Goal: Book appointment/travel/reservation

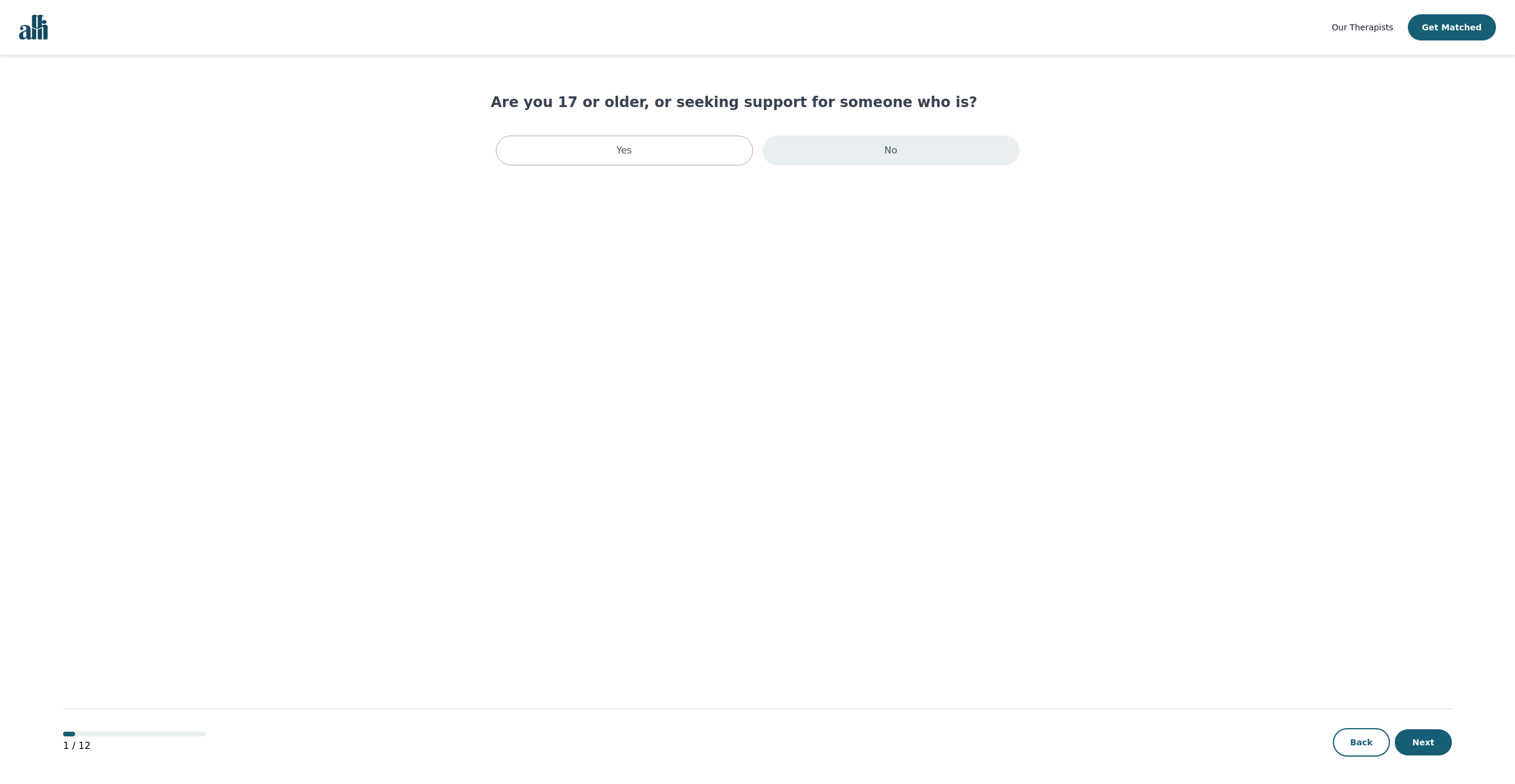
click at [865, 147] on div "No" at bounding box center [890, 151] width 257 height 30
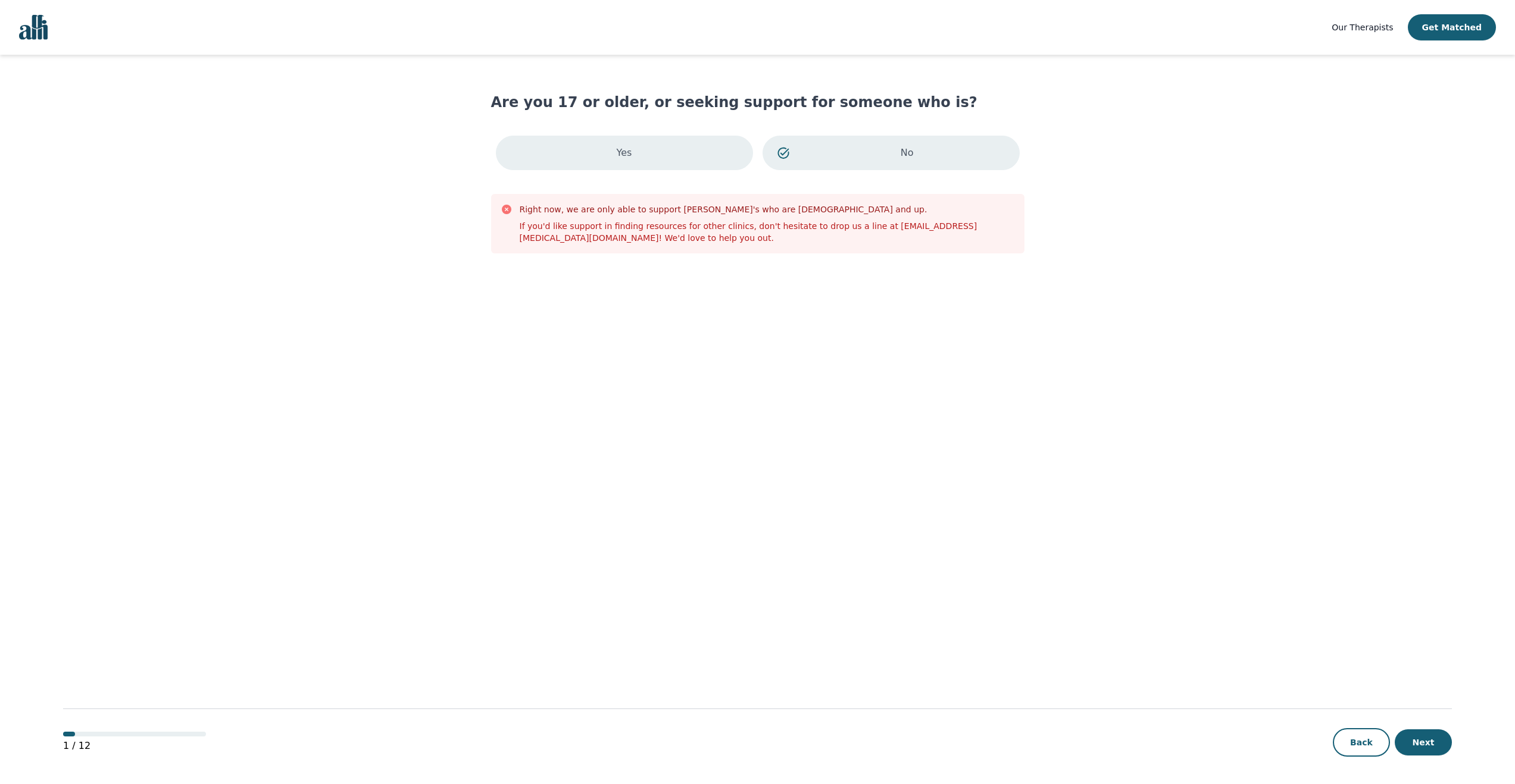
click at [661, 156] on div "Yes" at bounding box center [624, 153] width 257 height 35
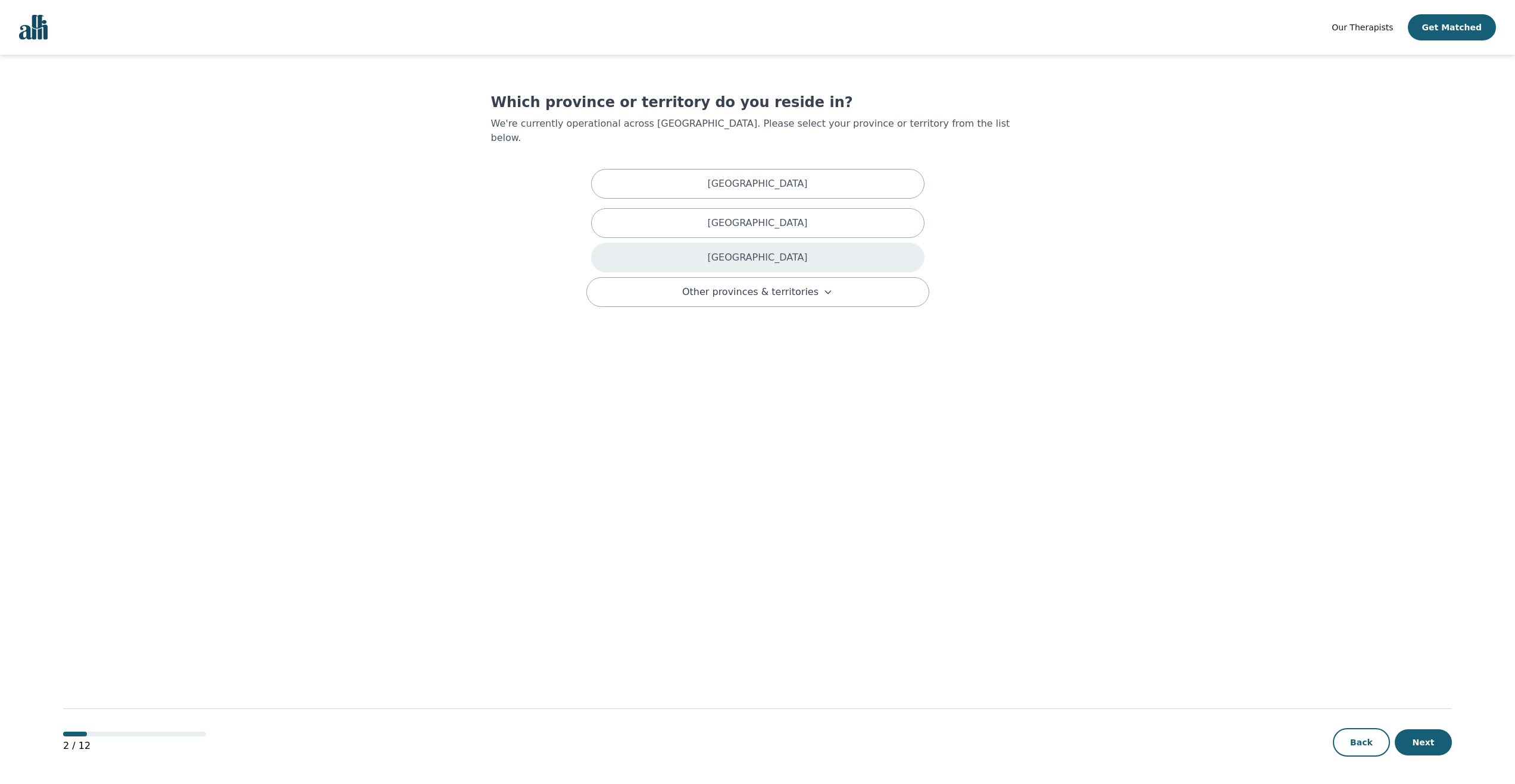
click at [750, 250] on p "Ontario" at bounding box center [757, 257] width 100 height 14
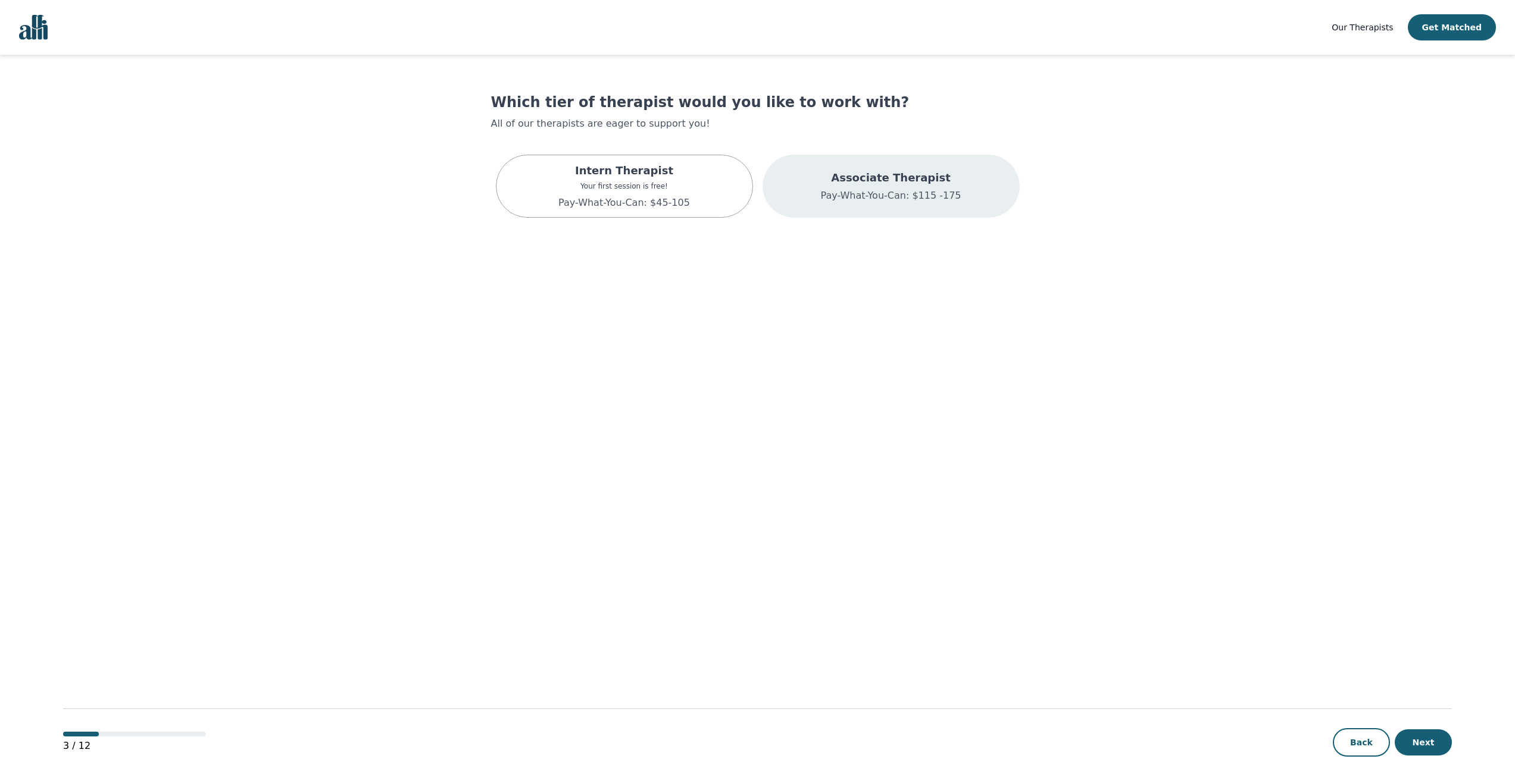
click at [774, 186] on div "Associate Therapist Pay-What-You-Can: $115 -175" at bounding box center [890, 186] width 257 height 63
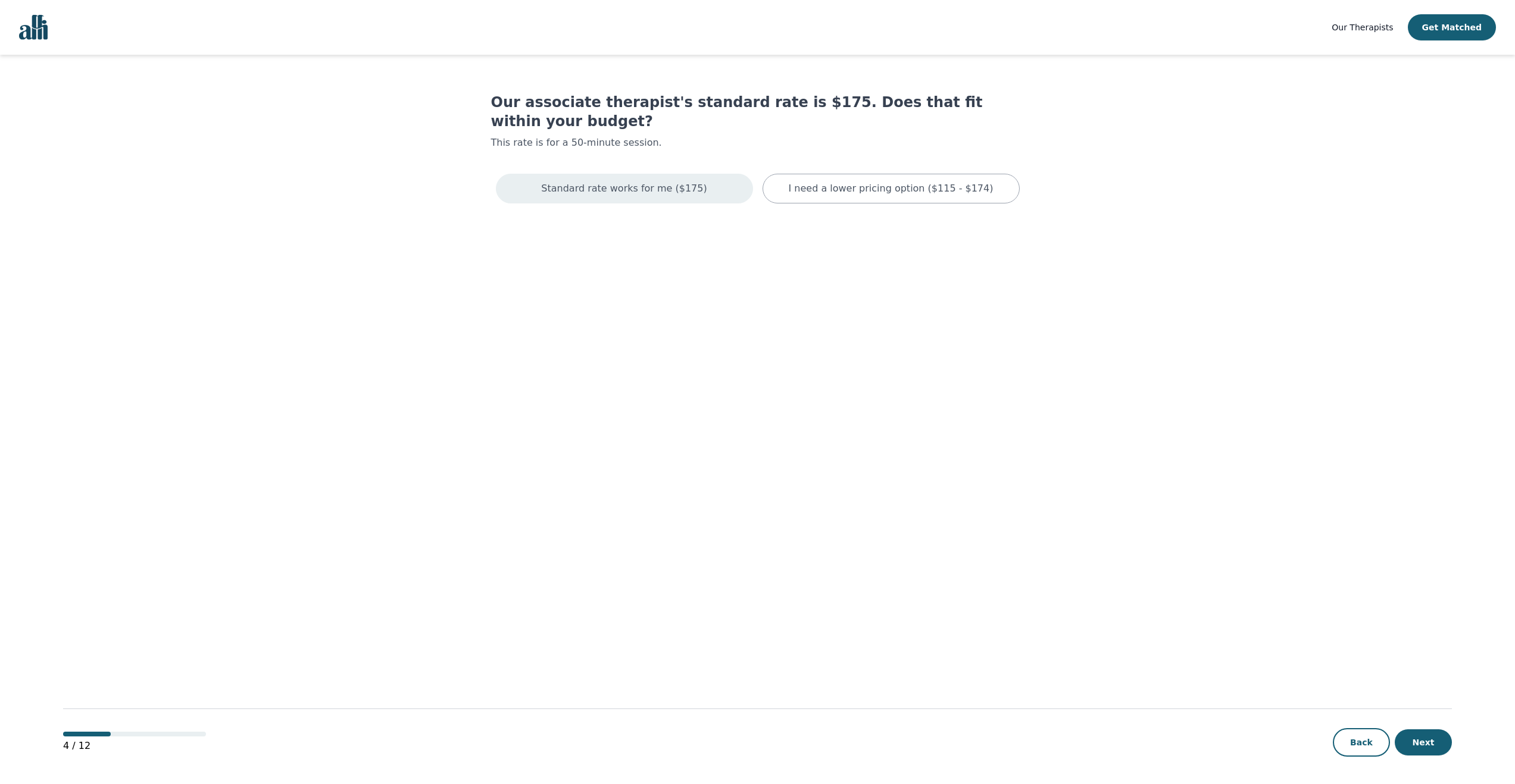
click at [710, 174] on div "Standard rate works for me ($175)" at bounding box center [624, 189] width 257 height 30
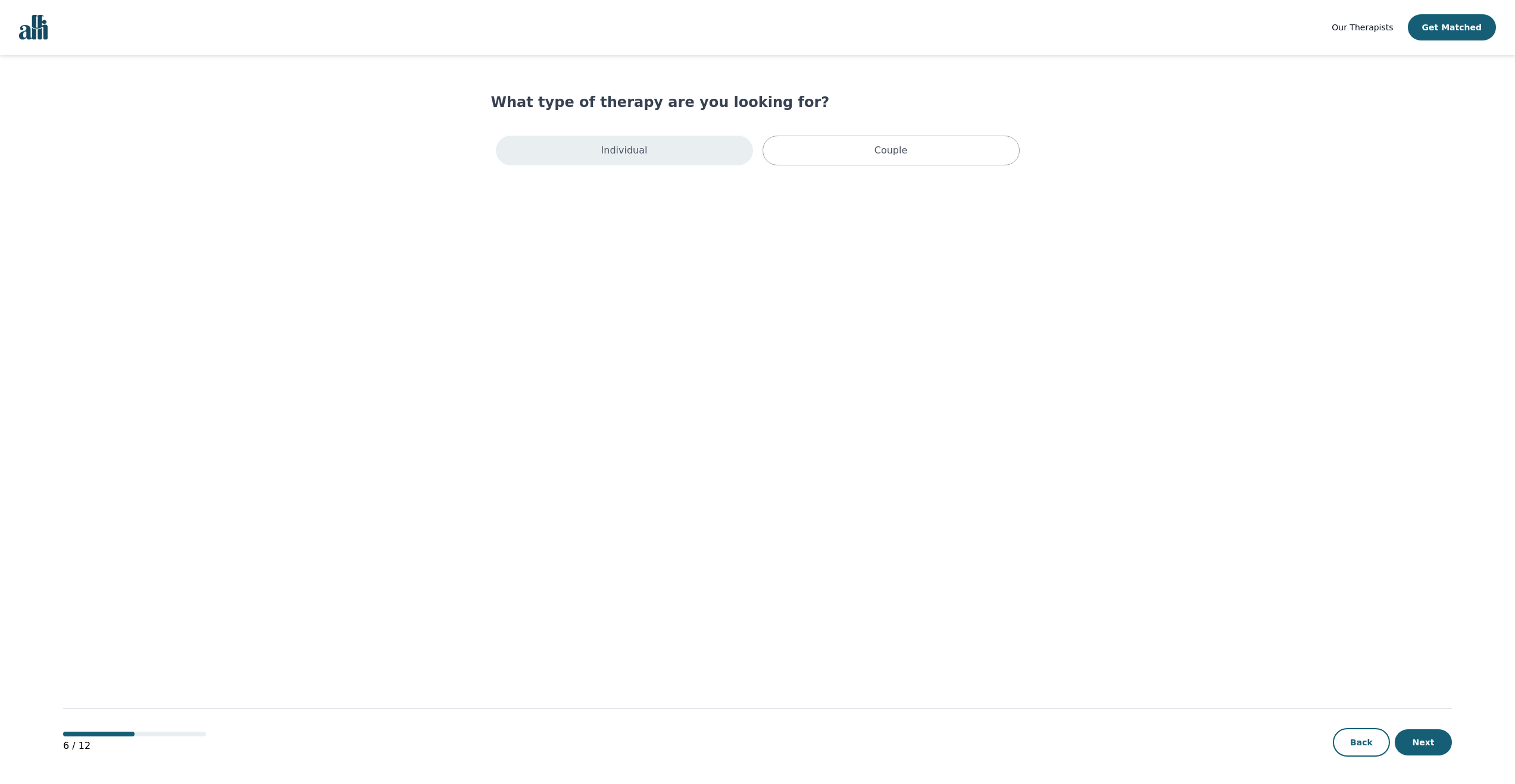
click at [690, 151] on div "Individual" at bounding box center [624, 151] width 257 height 30
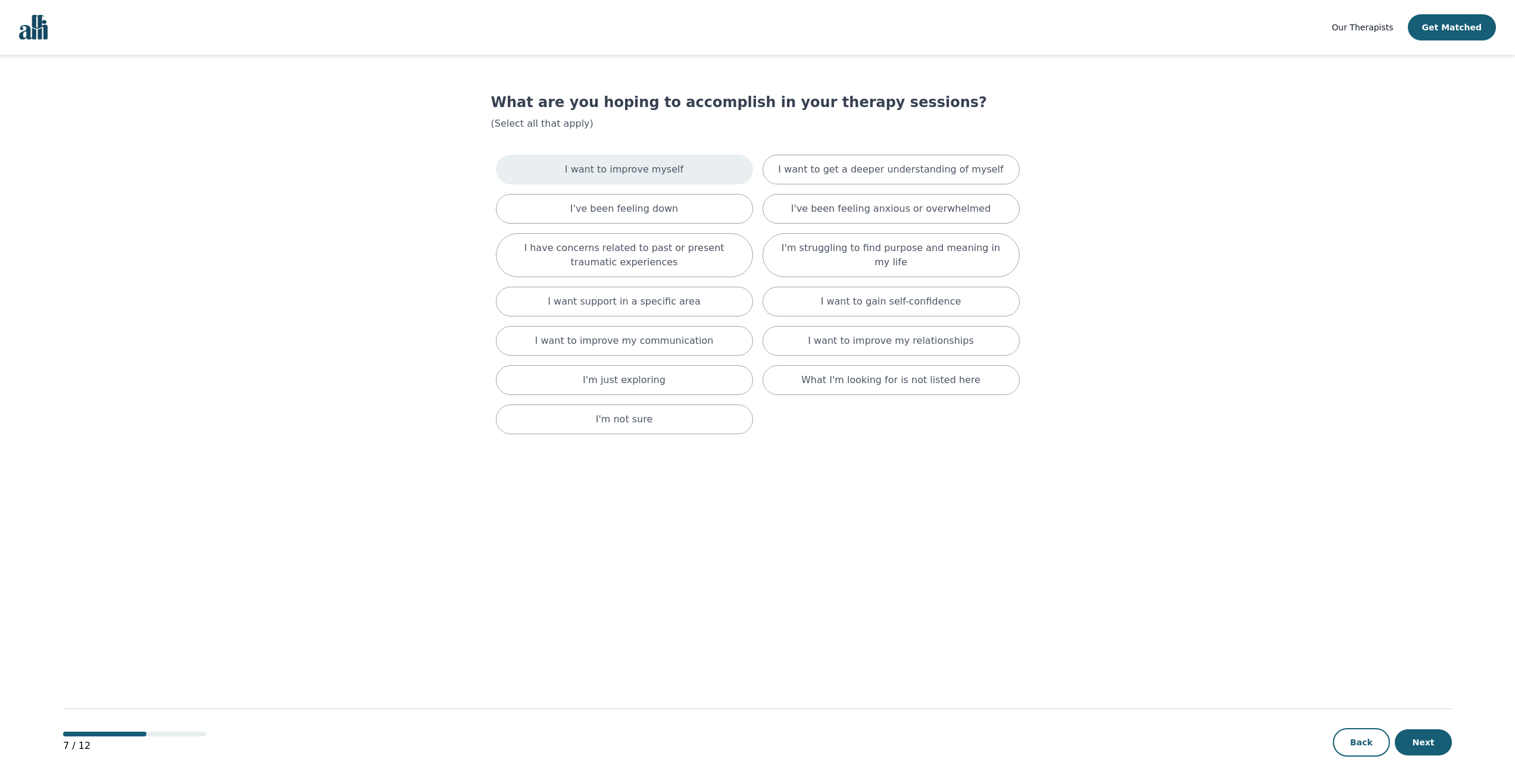
click at [679, 176] on div "I want to improve myself" at bounding box center [624, 169] width 257 height 30
click at [667, 311] on p "I want support in a specific area" at bounding box center [623, 306] width 153 height 14
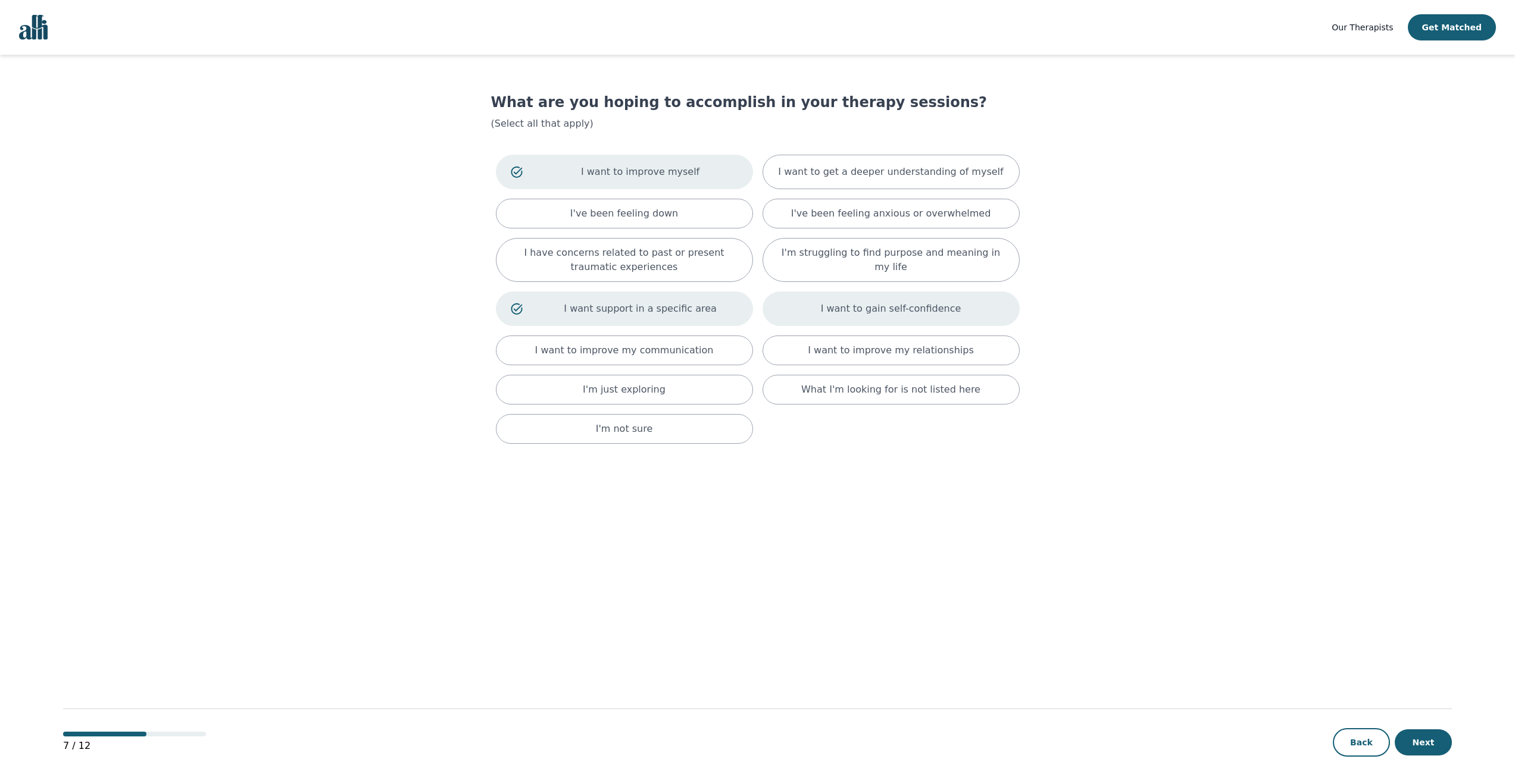
click at [922, 315] on p "I want to gain self-confidence" at bounding box center [891, 309] width 141 height 14
click at [919, 214] on p "I've been feeling anxious or overwhelmed" at bounding box center [891, 214] width 200 height 14
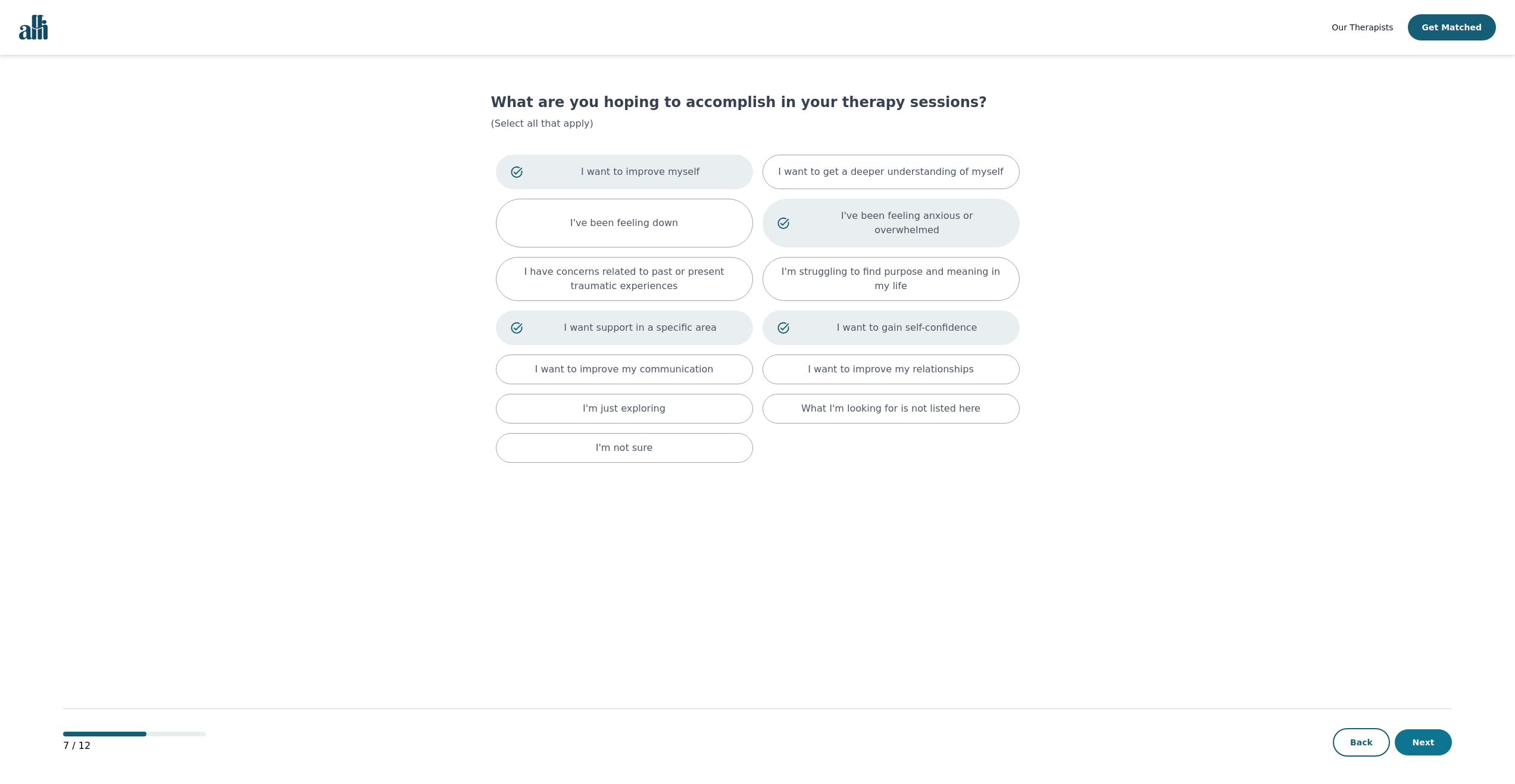
click at [1417, 747] on button "Next" at bounding box center [1423, 743] width 57 height 26
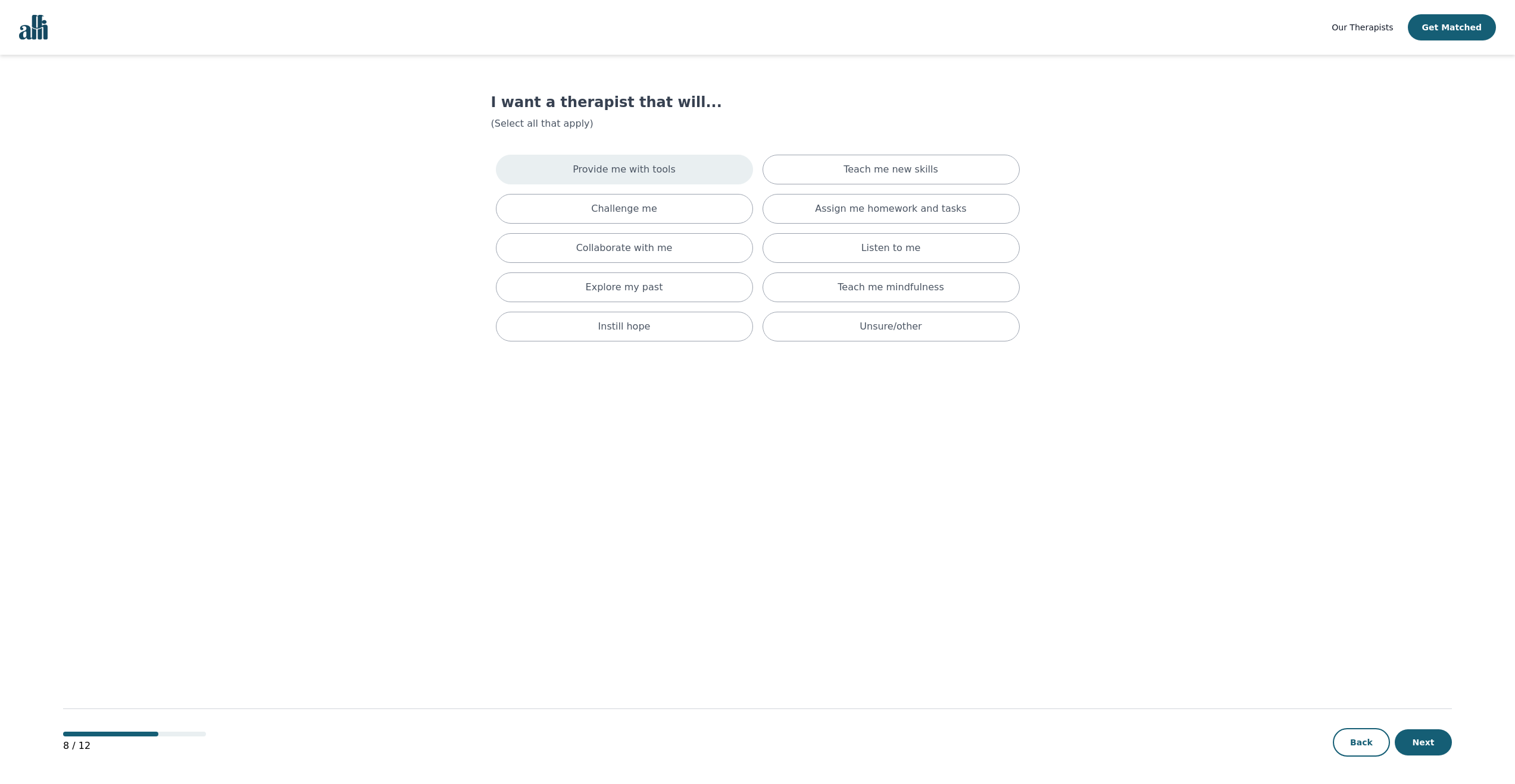
click at [675, 171] on div "Provide me with tools" at bounding box center [624, 169] width 257 height 30
click at [671, 247] on div "Collaborate with me" at bounding box center [624, 253] width 257 height 30
click at [662, 338] on div "Instill hope" at bounding box center [624, 336] width 257 height 30
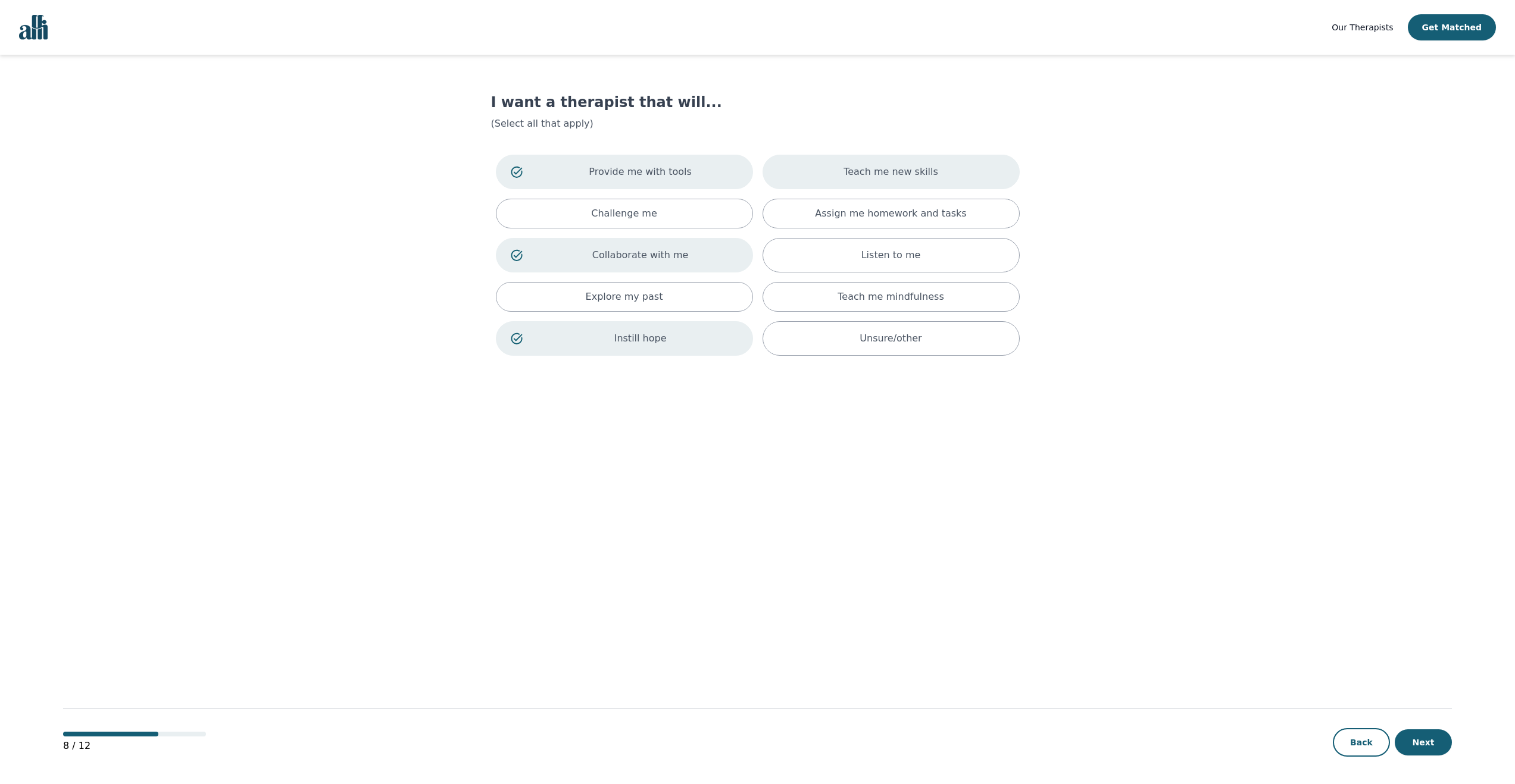
click at [945, 172] on div "Teach me new skills" at bounding box center [890, 172] width 257 height 35
click at [935, 220] on p "Assign me homework and tasks" at bounding box center [890, 214] width 151 height 14
click at [1415, 748] on button "Next" at bounding box center [1423, 743] width 57 height 26
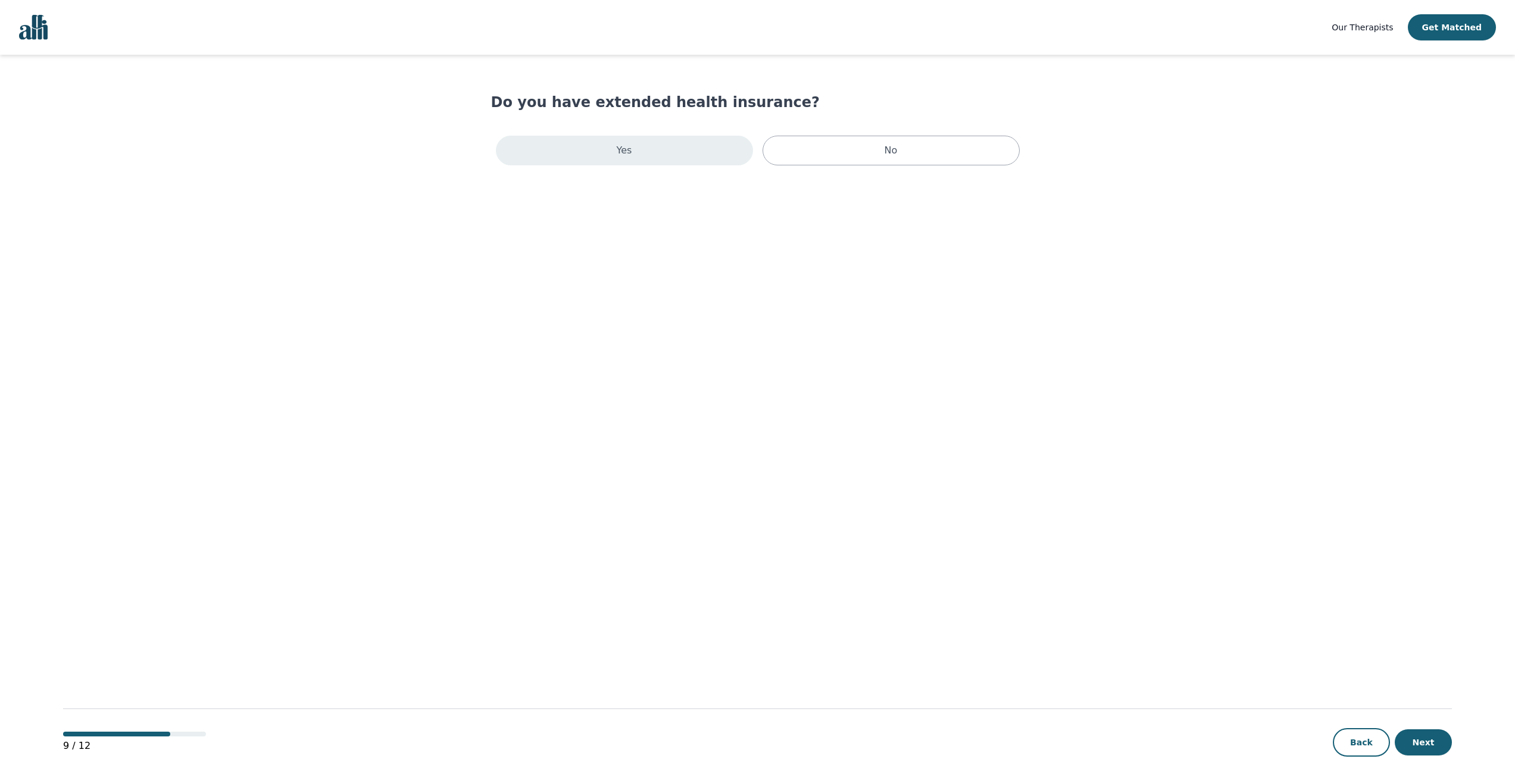
click at [673, 148] on div "Yes" at bounding box center [624, 151] width 257 height 30
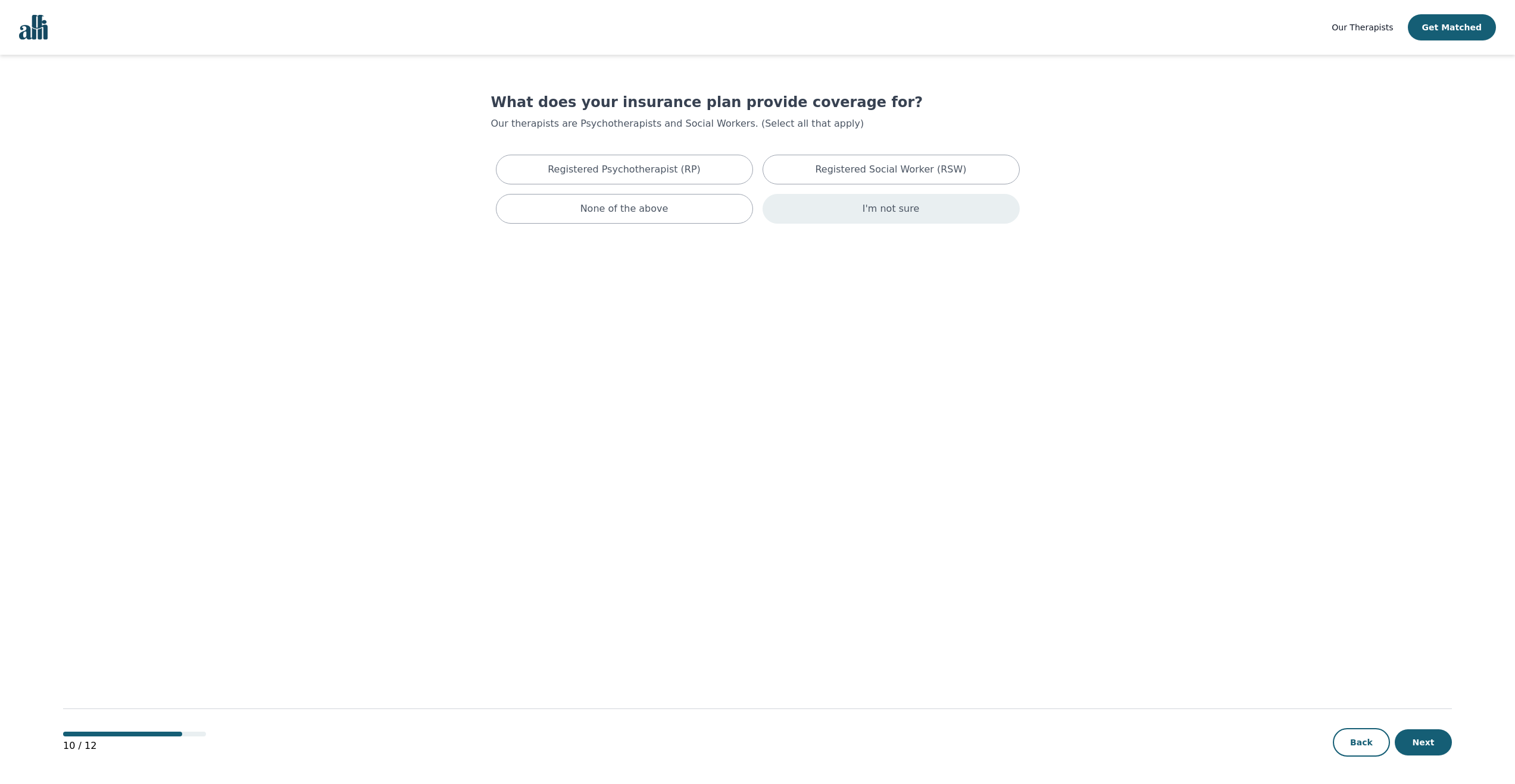
click at [815, 206] on div "I'm not sure" at bounding box center [890, 209] width 257 height 30
click at [1424, 739] on button "Next" at bounding box center [1423, 743] width 57 height 26
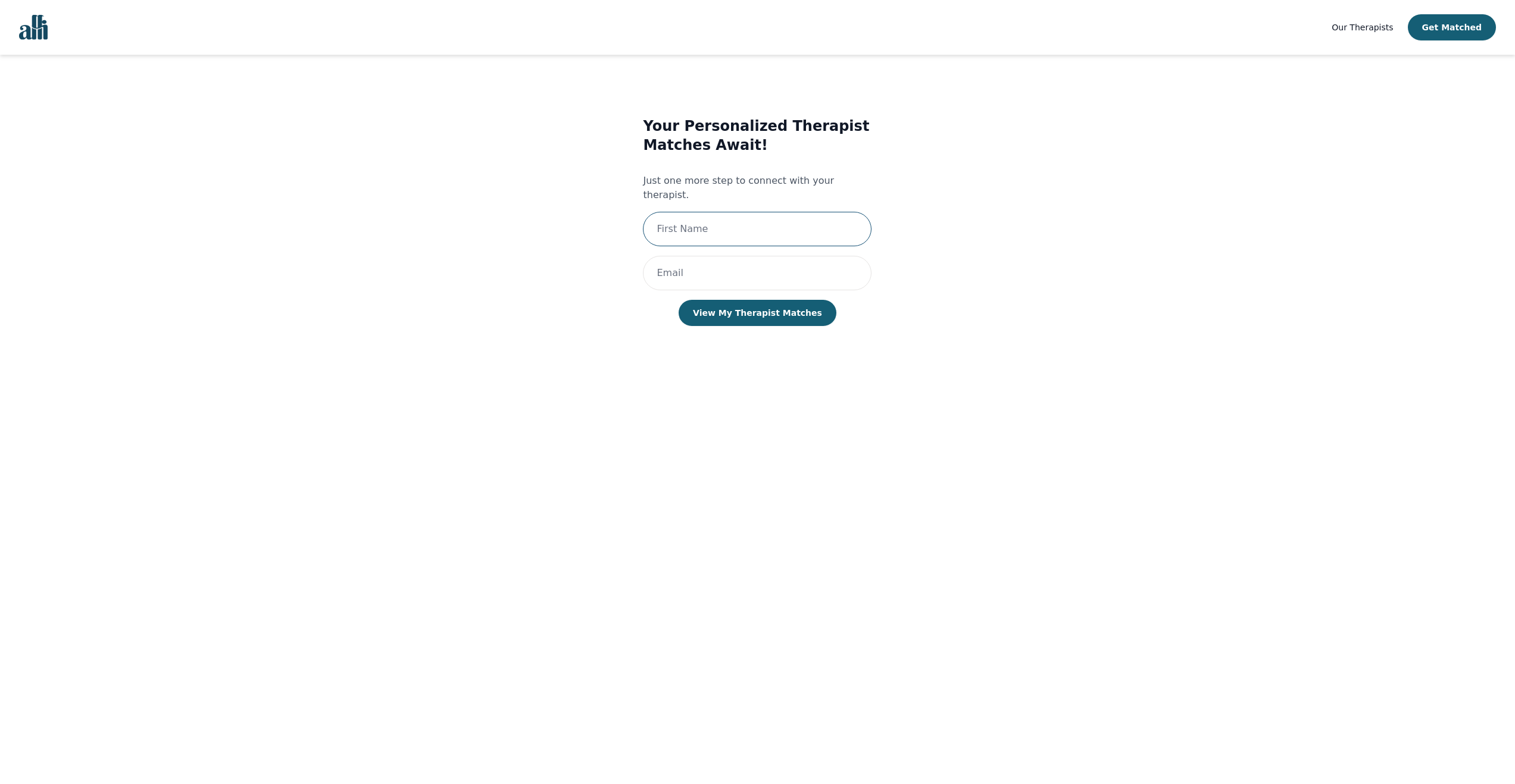
click at [700, 222] on input "text" at bounding box center [758, 229] width 229 height 35
type input "Hans"
click at [679, 267] on input "email" at bounding box center [758, 273] width 229 height 35
type input "hansfu429@gmail.com"
click at [789, 302] on button "View My Therapist Matches" at bounding box center [757, 313] width 157 height 26
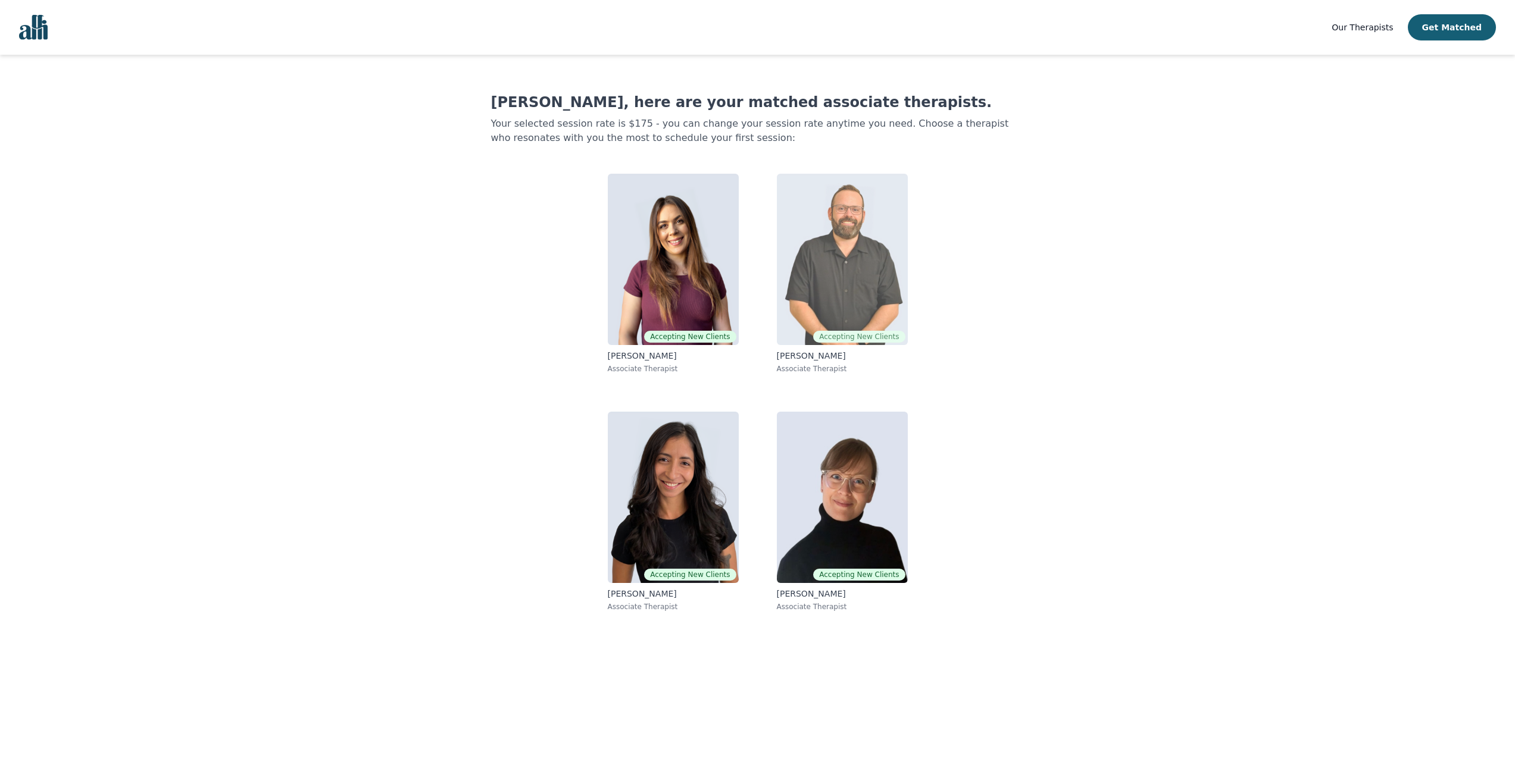
click at [839, 248] on img at bounding box center [842, 259] width 131 height 171
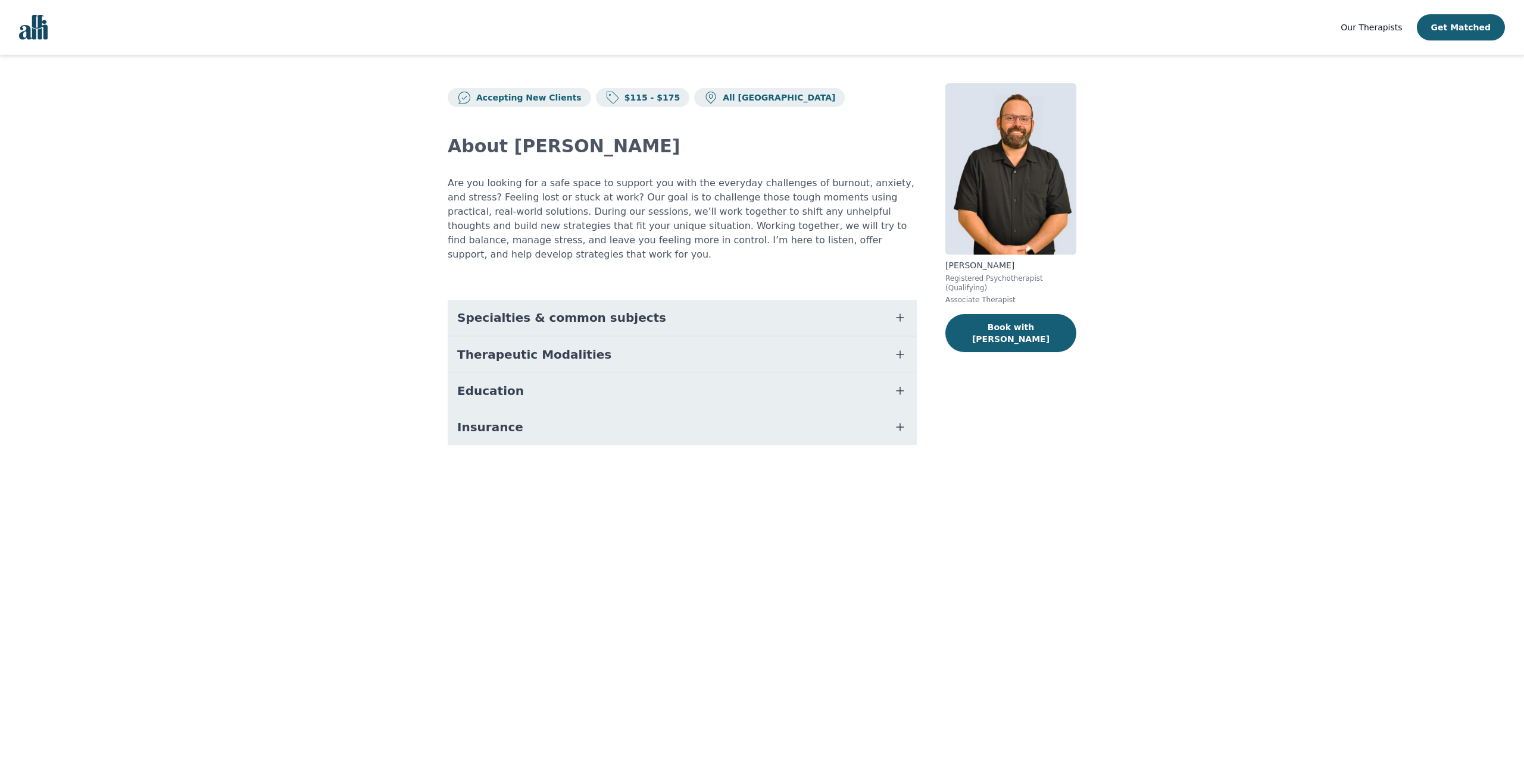
click at [552, 309] on span "Specialties & common subjects" at bounding box center [561, 318] width 209 height 17
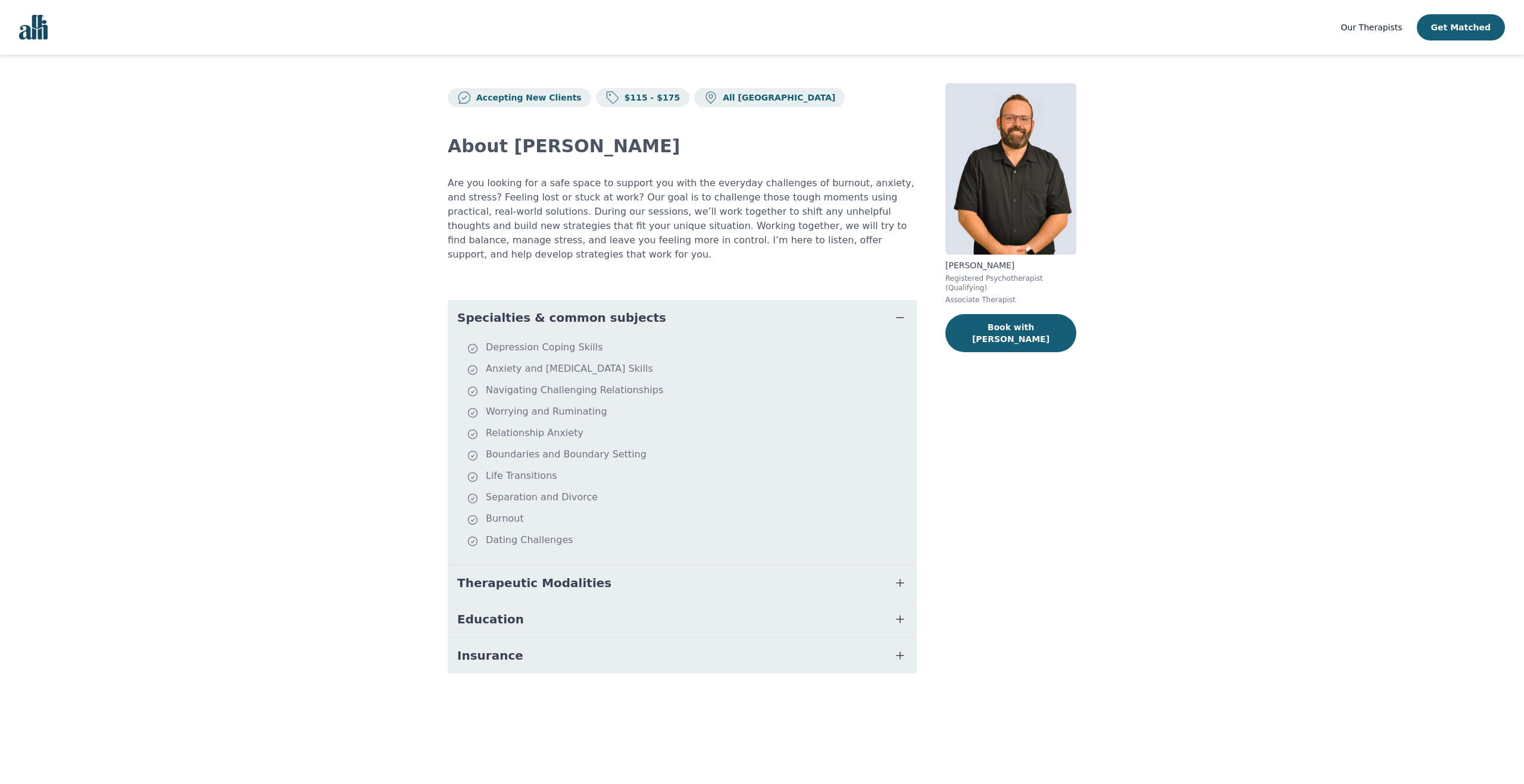
click at [662, 239] on p "Are you looking for a safe space to support you with the everyday challenges of…" at bounding box center [681, 218] width 469 height 86
click at [447, 245] on p "Are you looking for a safe space to support you with the everyday challenges of…" at bounding box center [681, 218] width 469 height 86
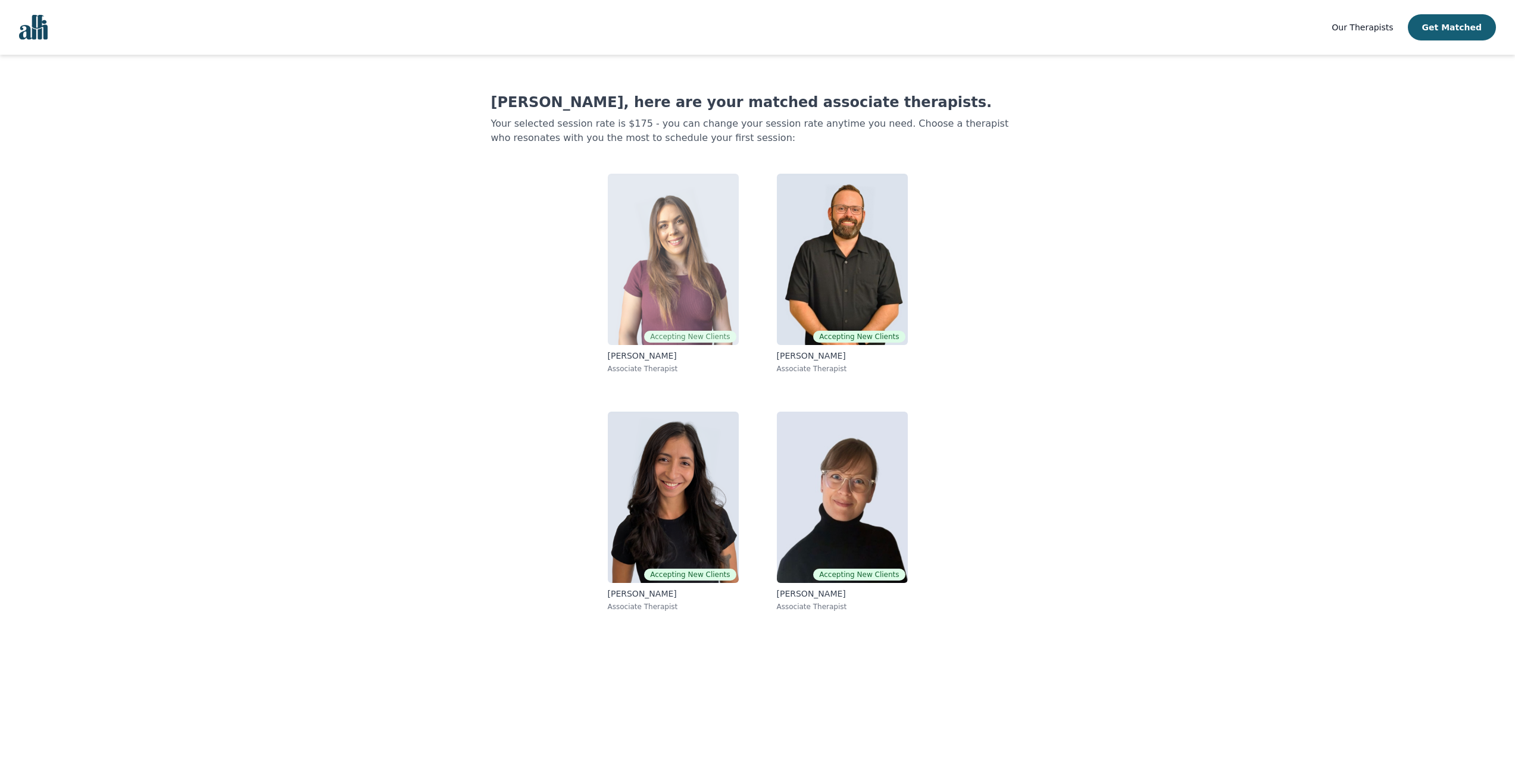
click at [704, 270] on img at bounding box center [673, 259] width 131 height 171
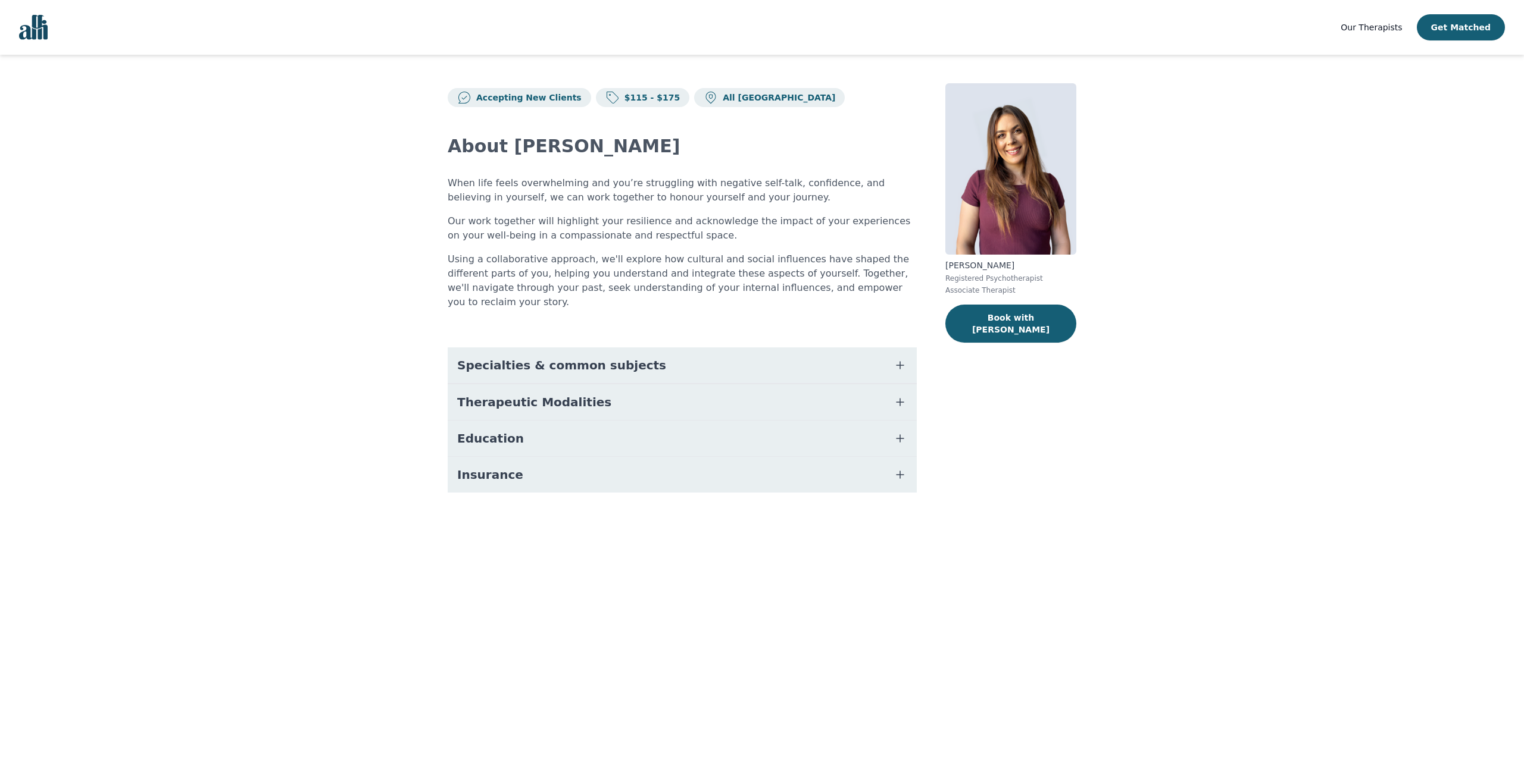
click at [553, 357] on span "Specialties & common subjects" at bounding box center [561, 365] width 209 height 17
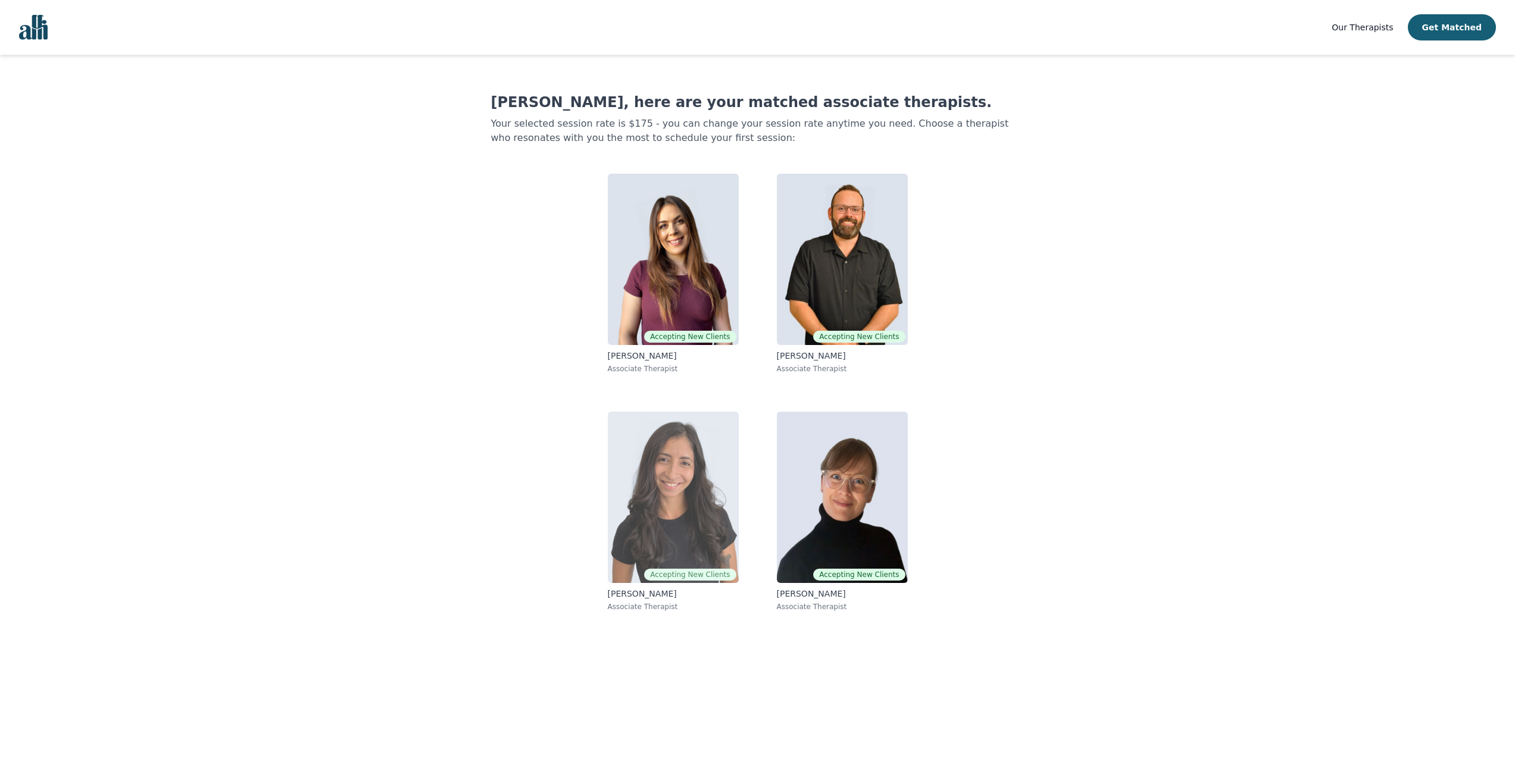
click at [689, 484] on img at bounding box center [673, 497] width 131 height 171
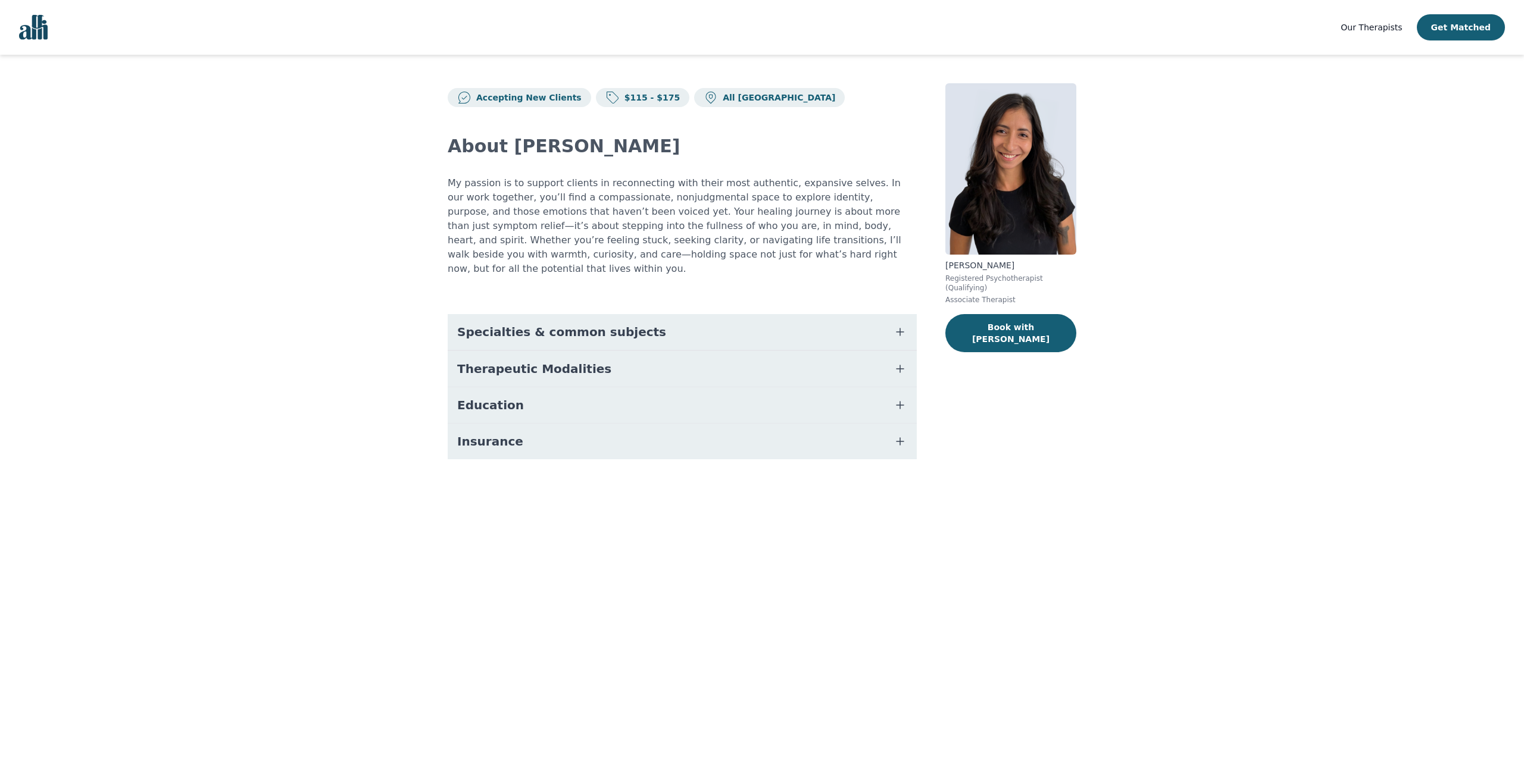
click at [516, 324] on span "Specialties & common subjects" at bounding box center [561, 332] width 209 height 17
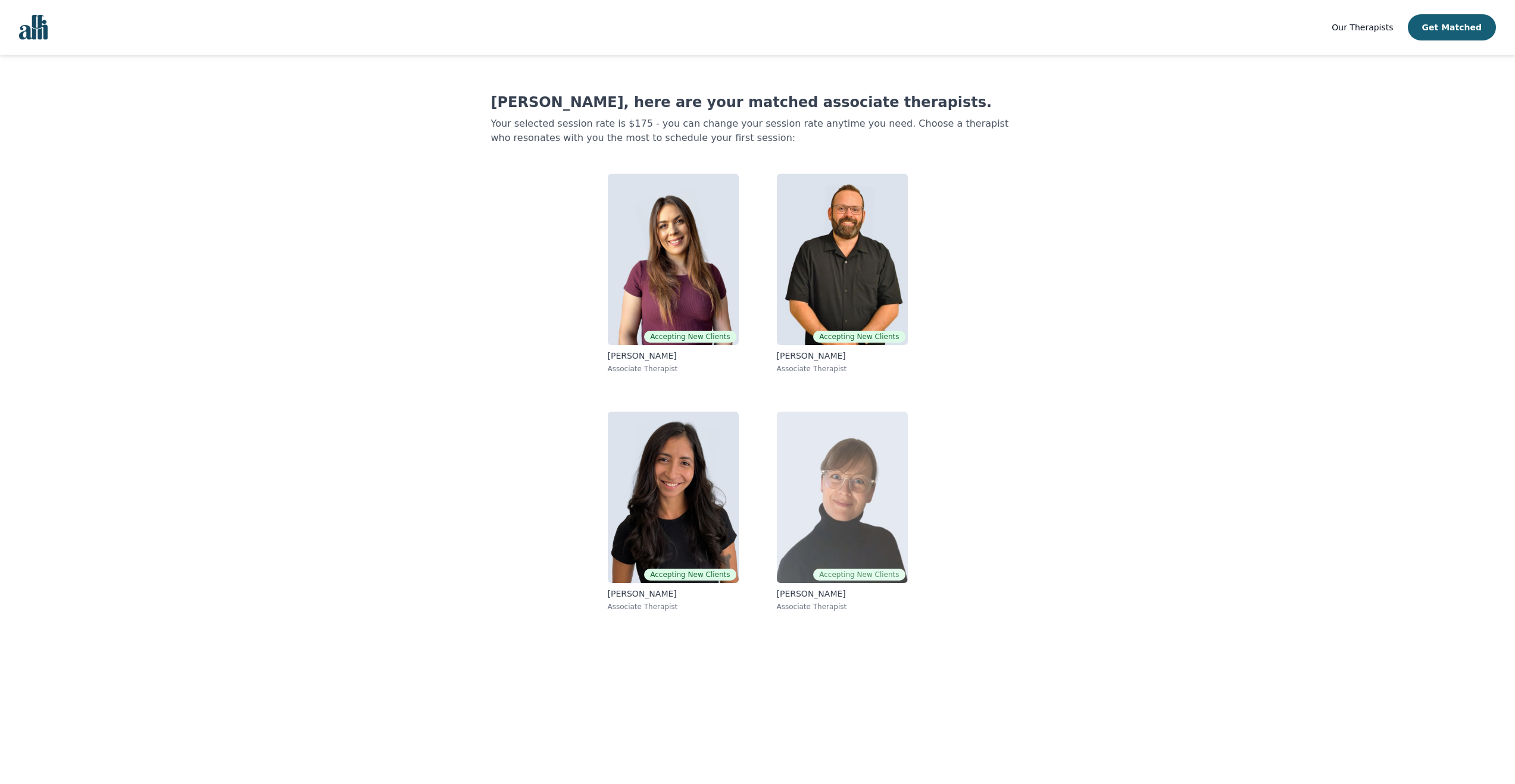
click at [877, 479] on img at bounding box center [842, 497] width 131 height 171
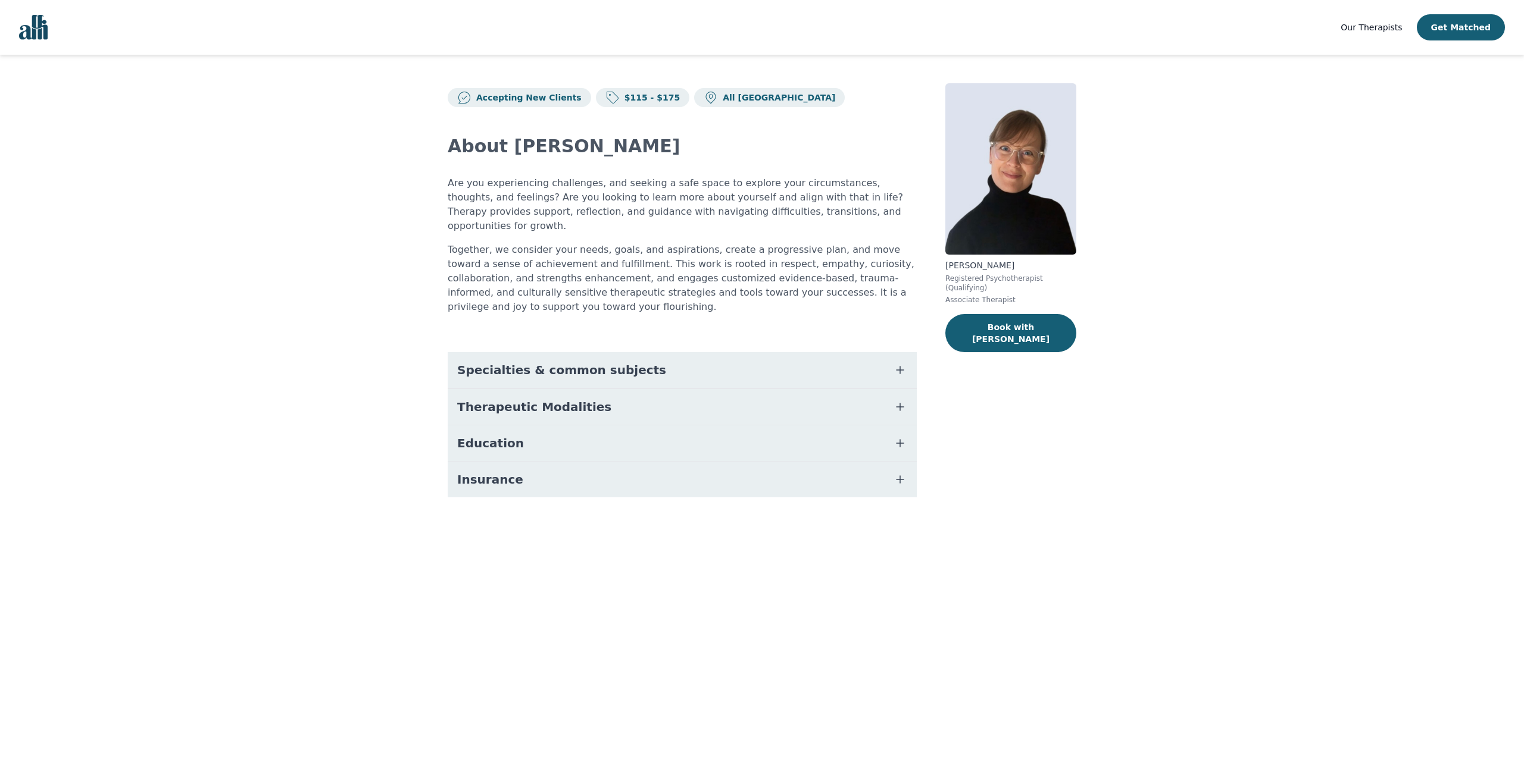
click at [562, 361] on span "Specialties & common subjects" at bounding box center [561, 370] width 209 height 17
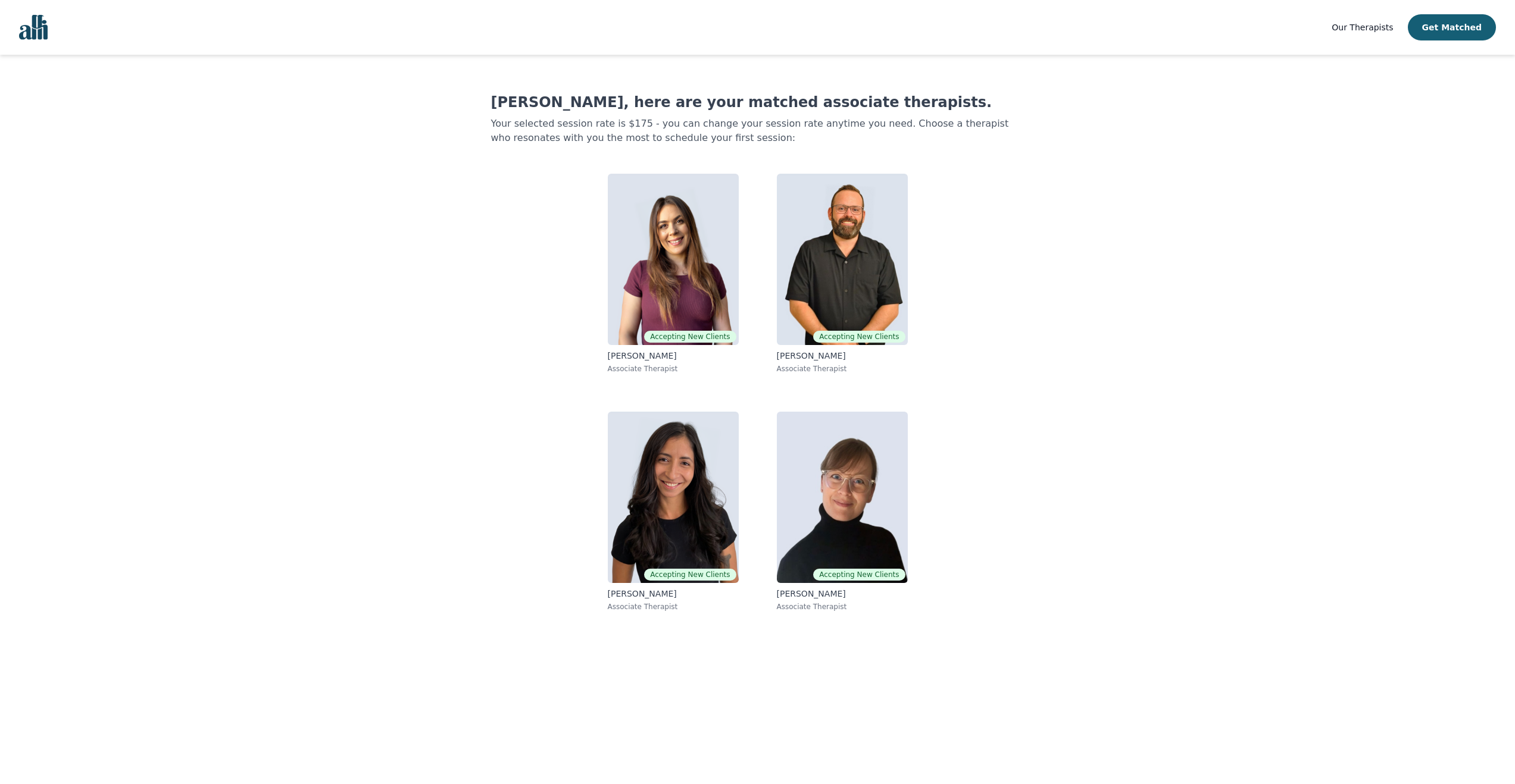
click at [1378, 25] on span "Our Therapists" at bounding box center [1362, 28] width 61 height 10
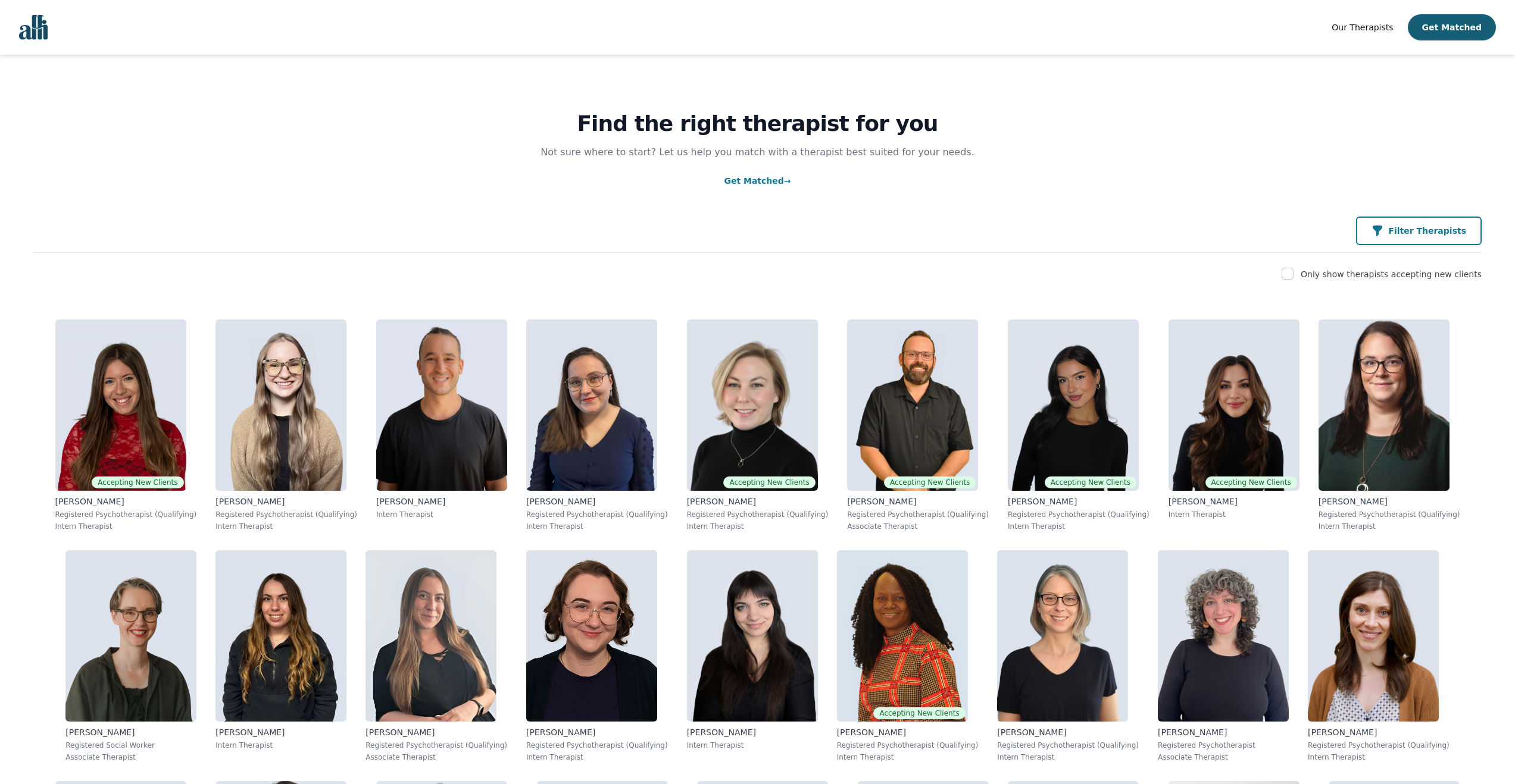
click at [1434, 239] on button "Filter Therapists" at bounding box center [1419, 231] width 126 height 29
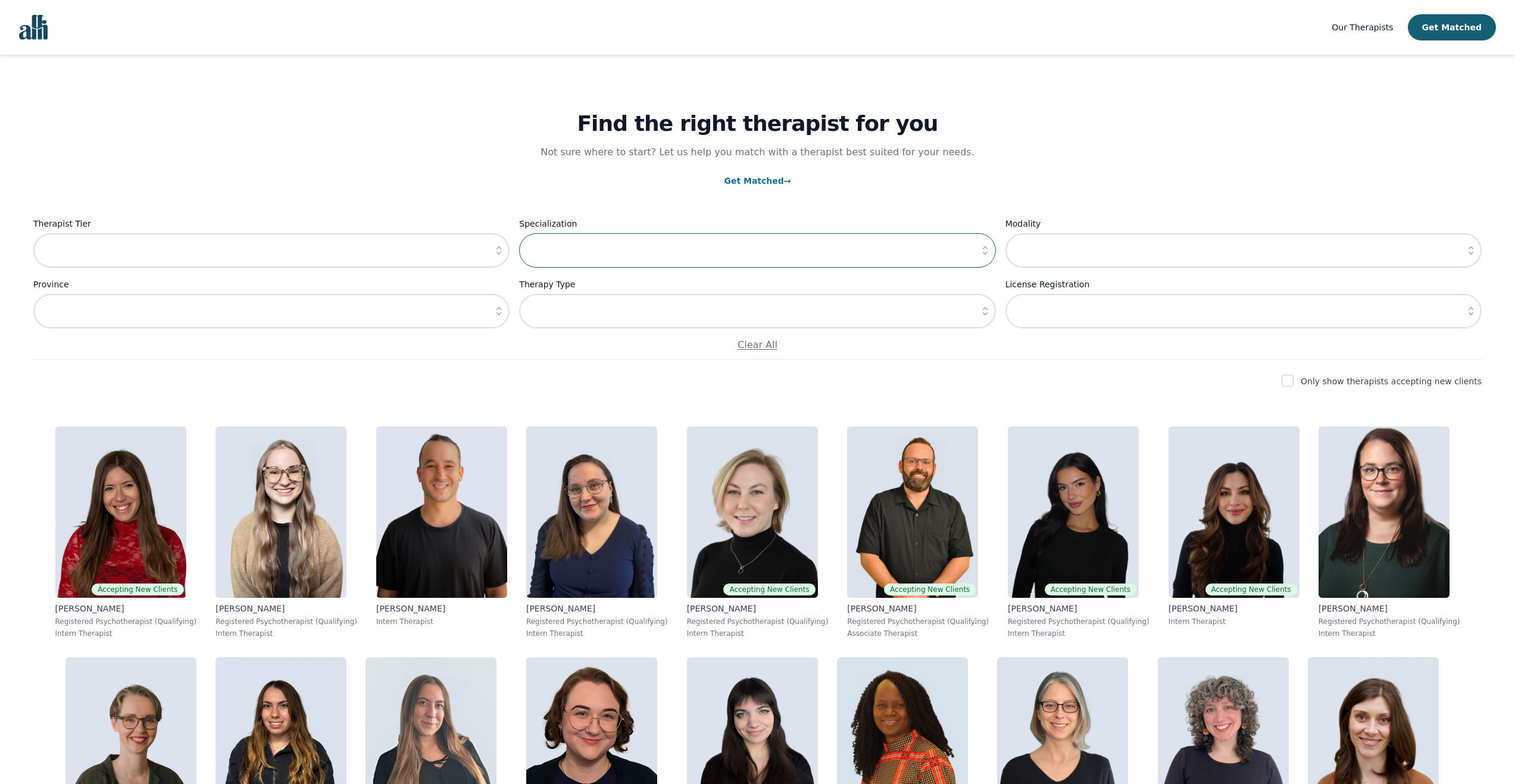
click at [677, 255] on input "text" at bounding box center [757, 251] width 476 height 35
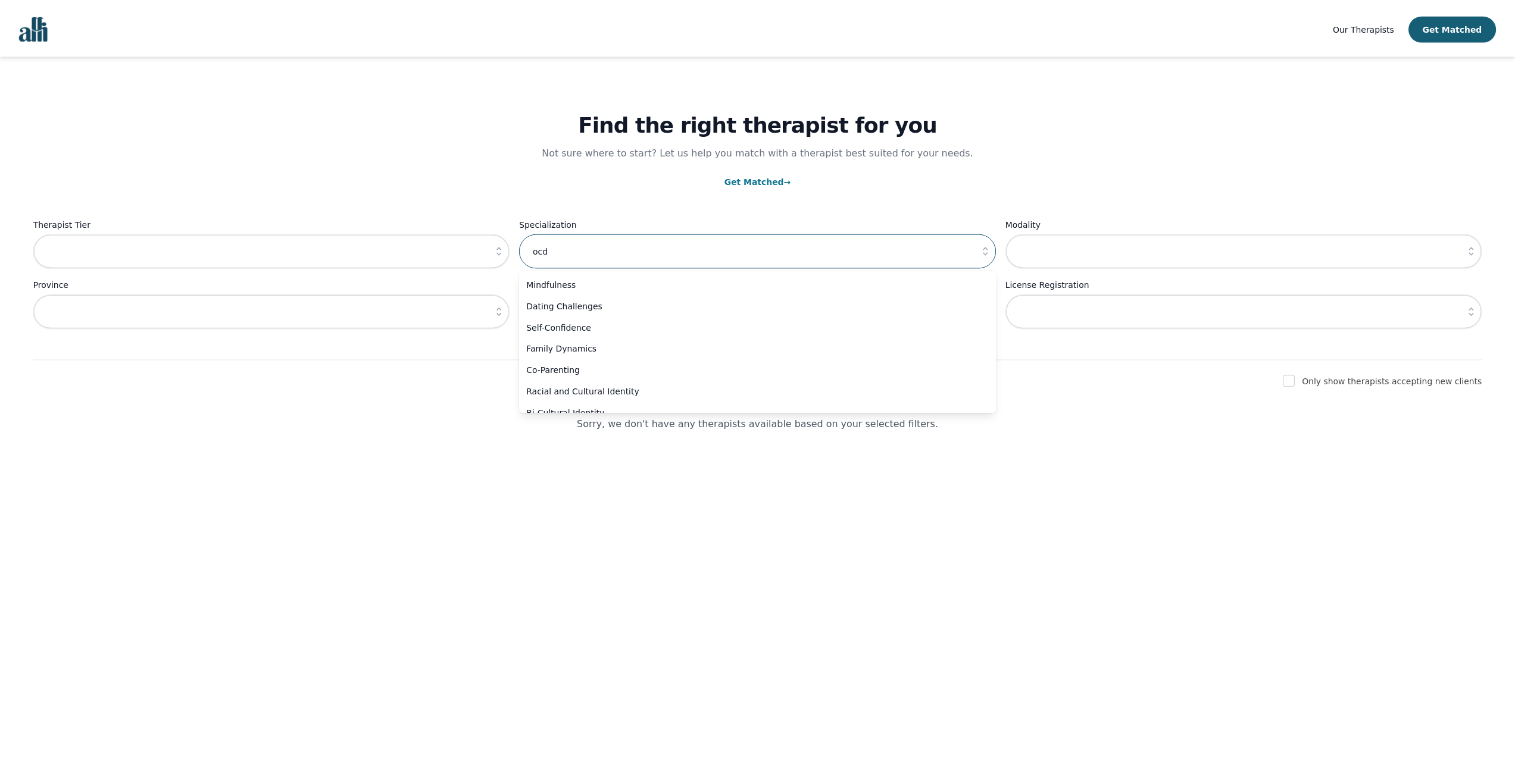
scroll to position [804, 0]
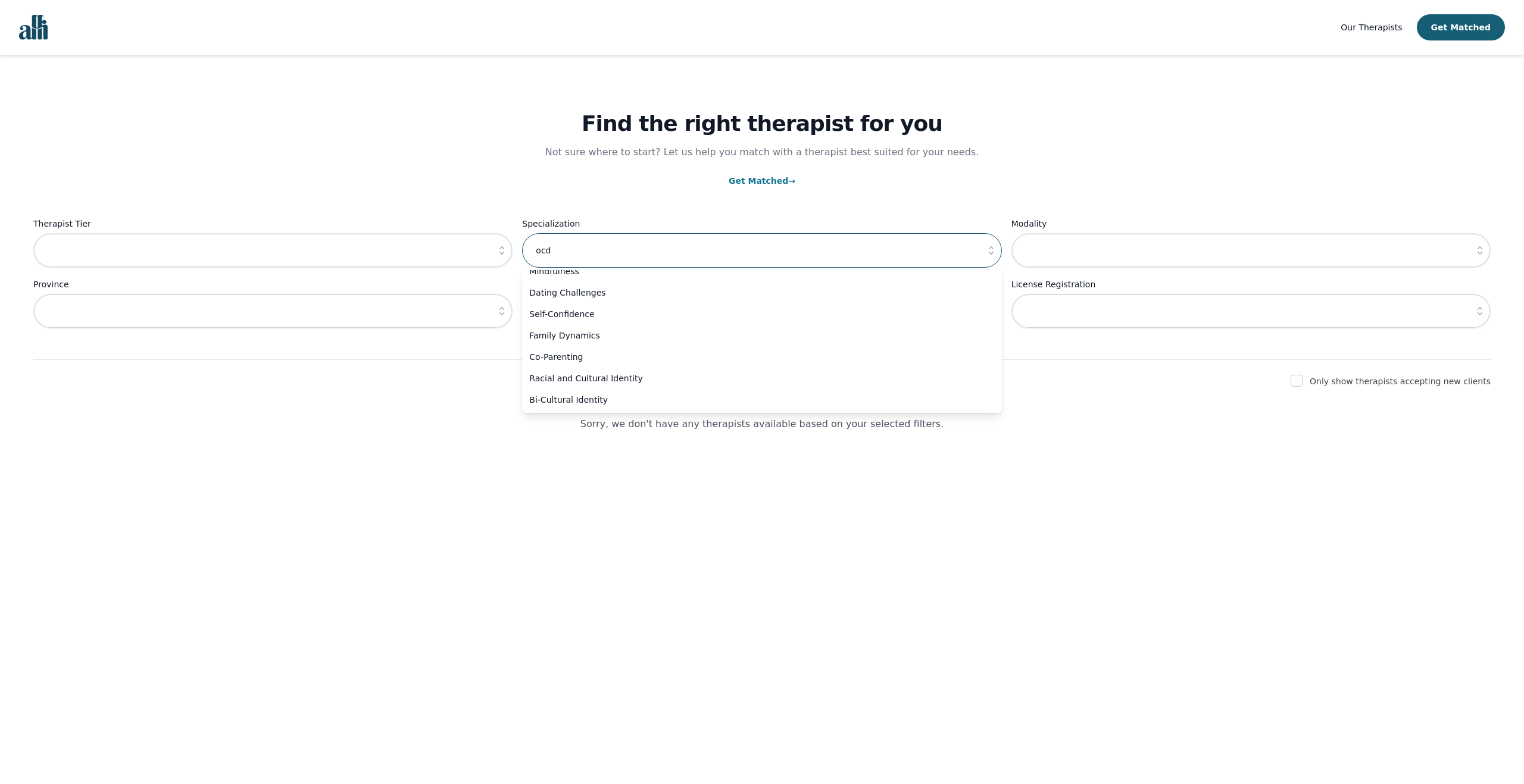
type input "ocd"
click at [538, 437] on div "Find the right therapist for you Not sure where to start? Let us help you match…" at bounding box center [762, 271] width 1495 height 434
click at [769, 350] on p "Clear All" at bounding box center [762, 345] width 1457 height 14
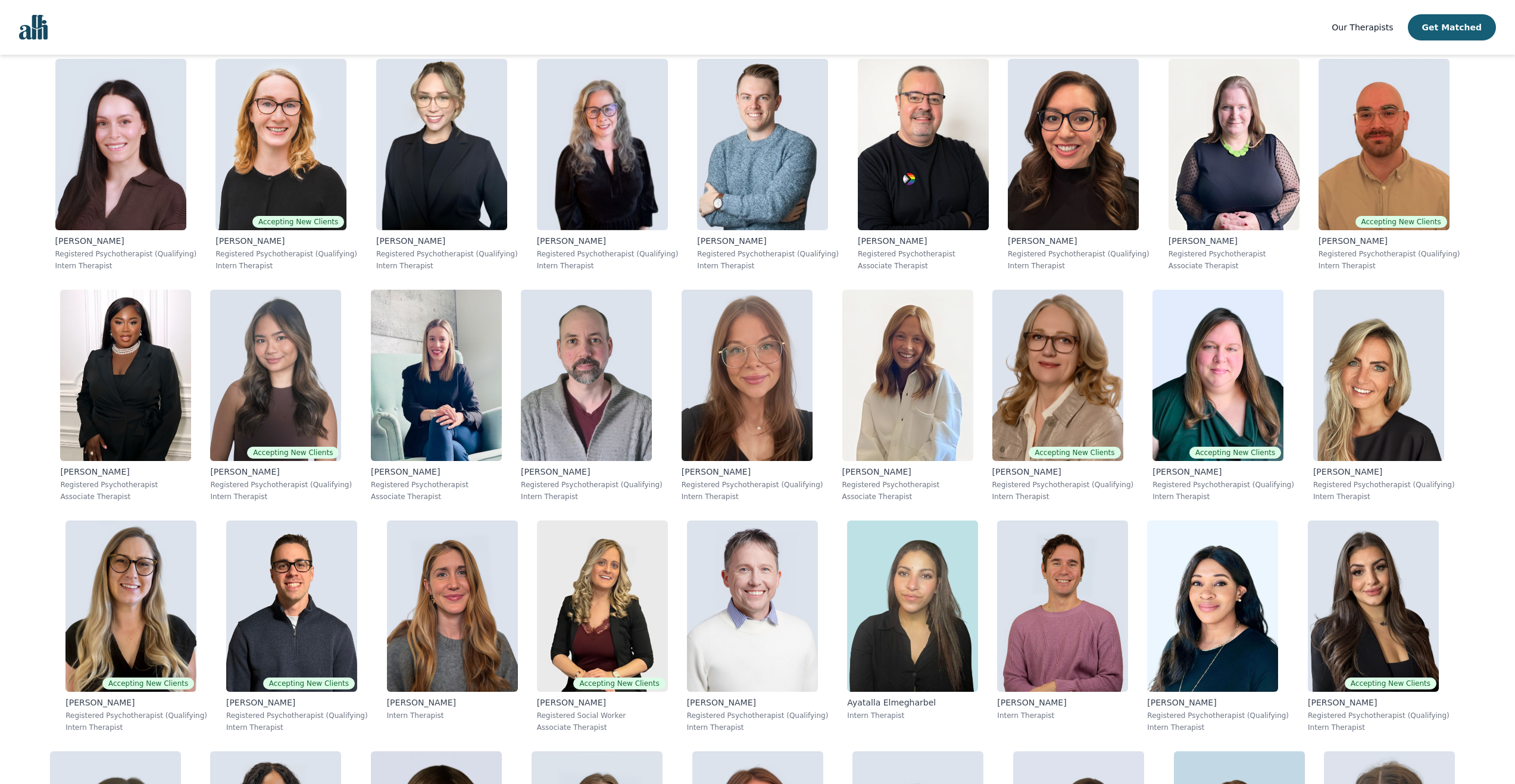
scroll to position [1987, 0]
